Goal: Find specific page/section: Find specific page/section

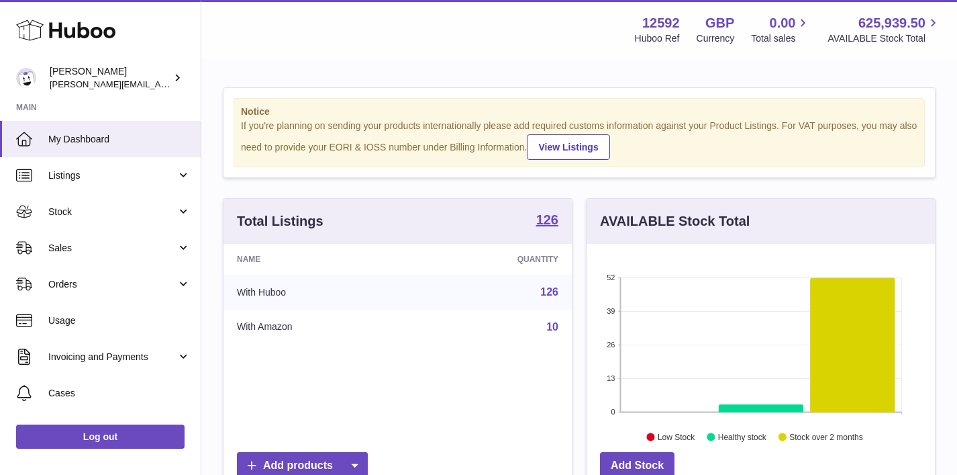
scroll to position [209, 348]
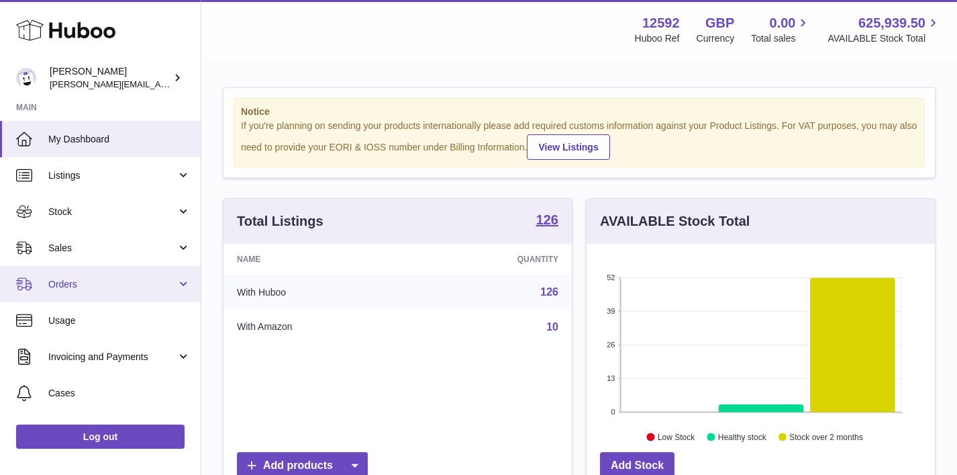
click at [97, 276] on link "Orders" at bounding box center [100, 284] width 201 height 36
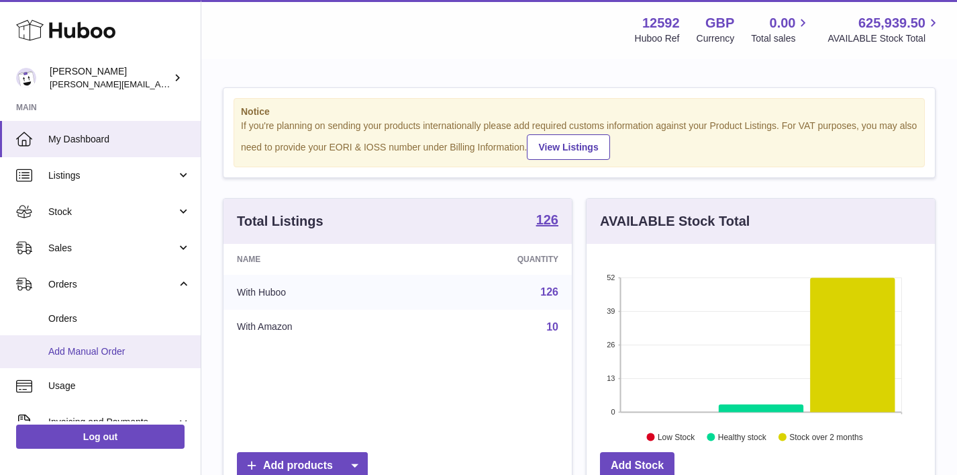
click at [108, 354] on span "Add Manual Order" at bounding box center [119, 351] width 142 height 13
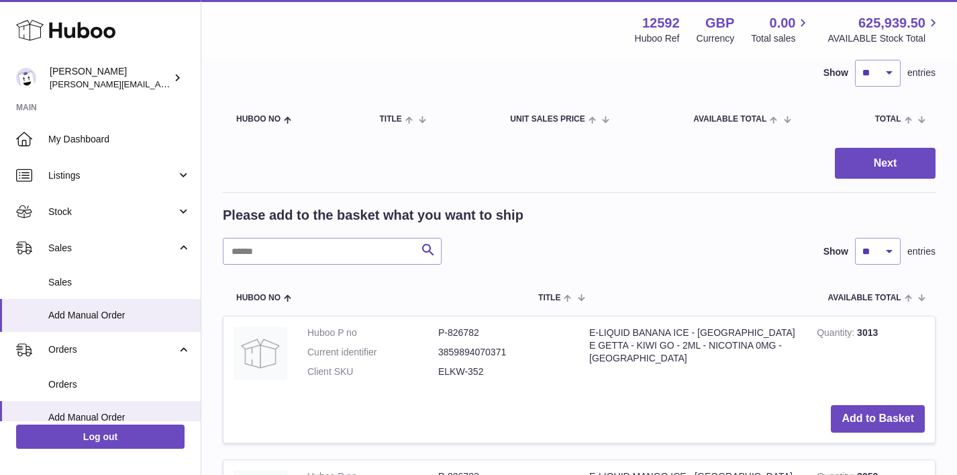
scroll to position [97, 0]
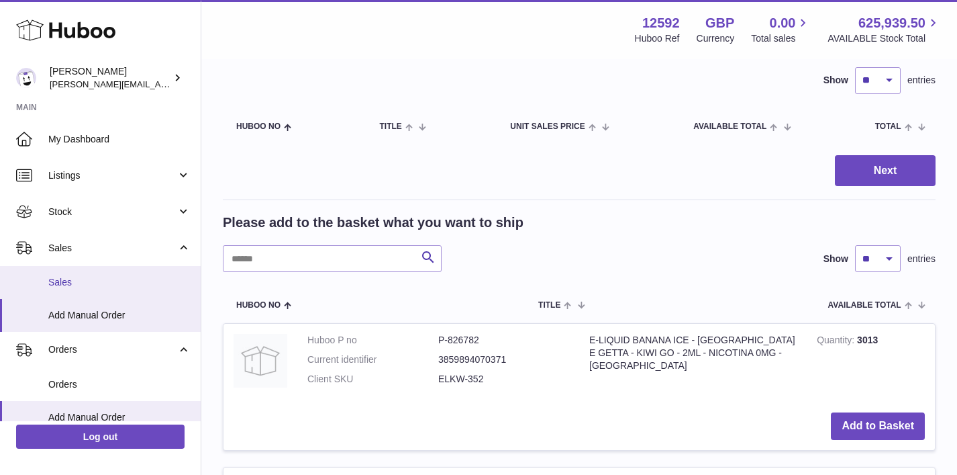
click at [113, 277] on span "Sales" at bounding box center [119, 282] width 142 height 13
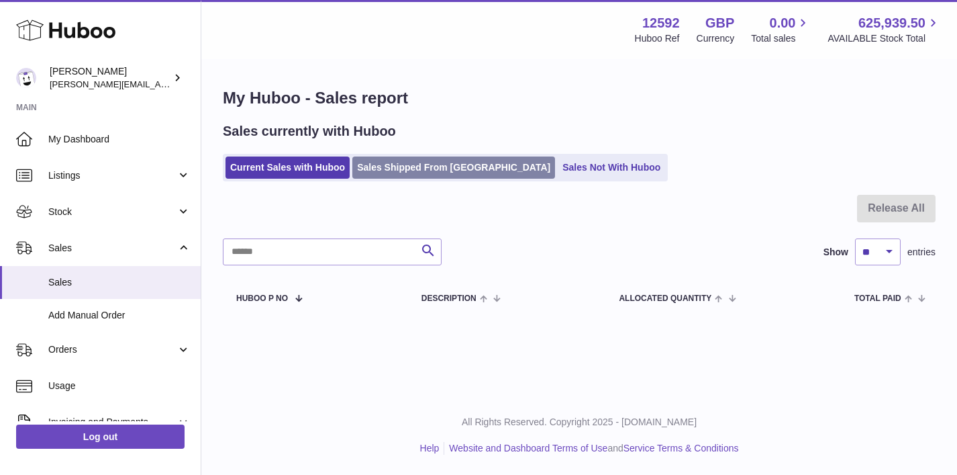
click at [409, 164] on link "Sales Shipped From Huboo" at bounding box center [453, 167] width 203 height 22
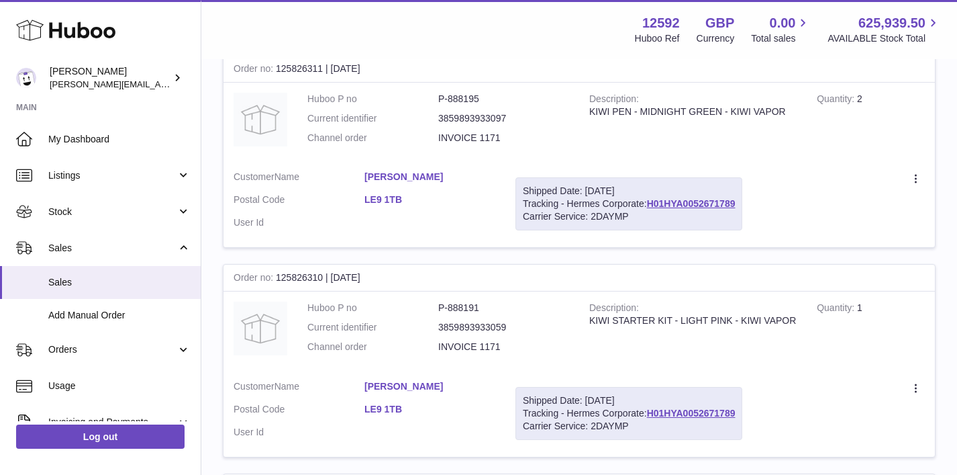
scroll to position [548, 0]
